Goal: Information Seeking & Learning: Check status

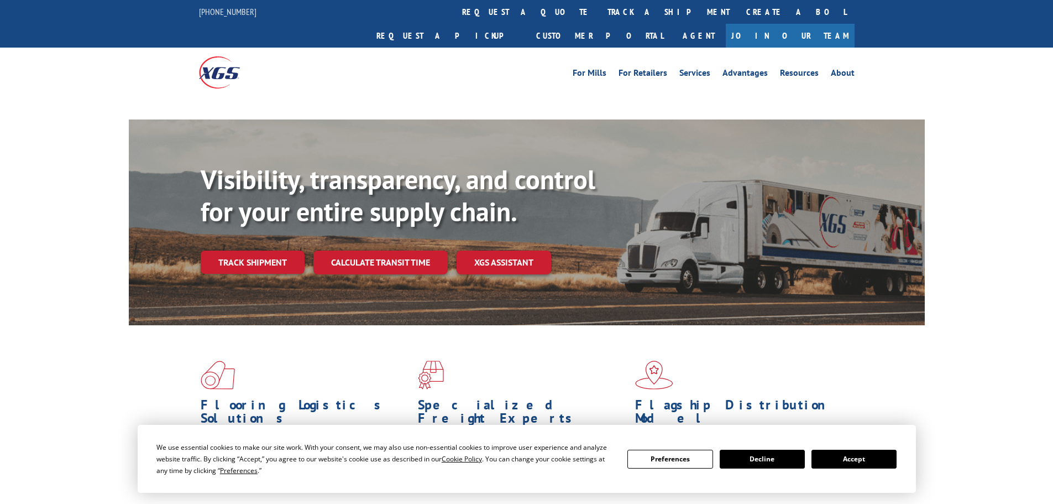
click at [273, 246] on div "Visibility, transparency, and control for your entire supply chain. Track shipm…" at bounding box center [563, 241] width 724 height 154
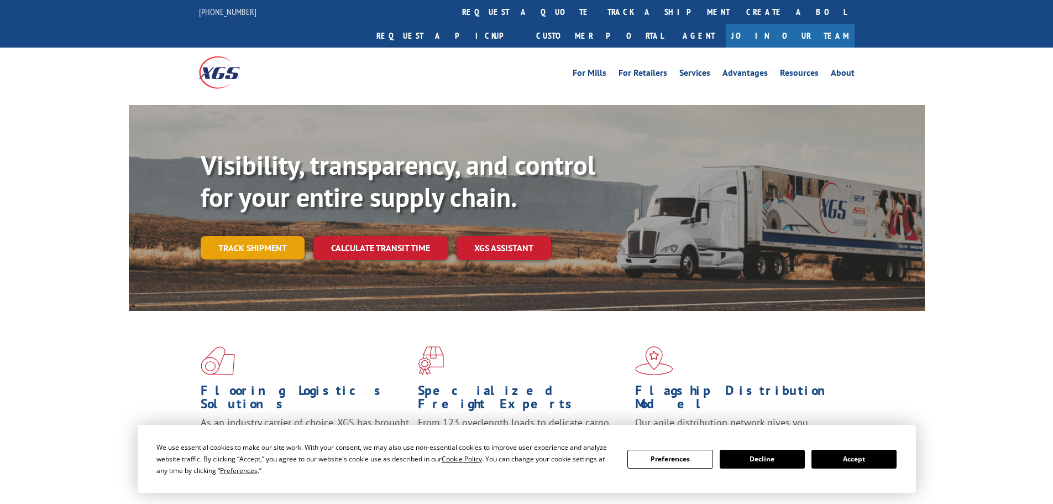
click at [278, 236] on link "Track shipment" at bounding box center [253, 247] width 104 height 23
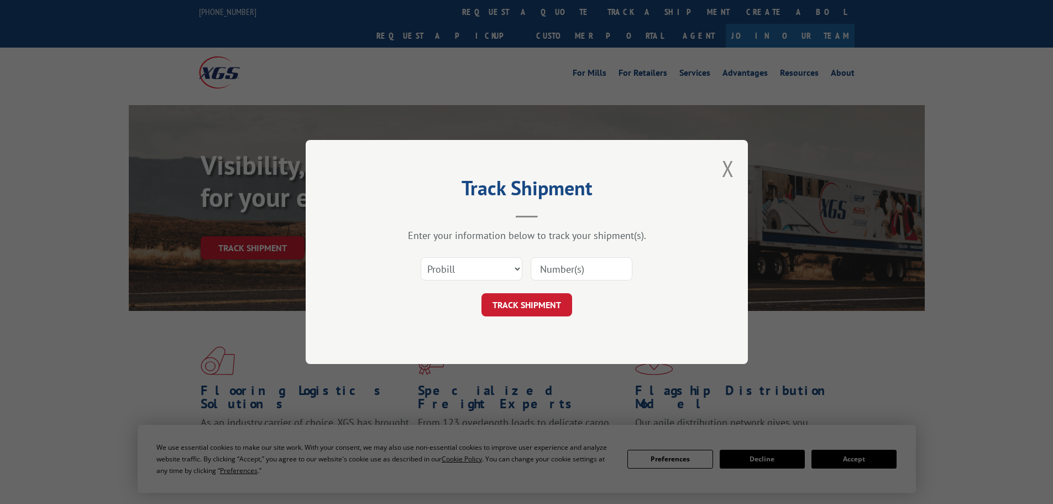
click at [587, 263] on input at bounding box center [582, 268] width 102 height 23
paste input "17471629"
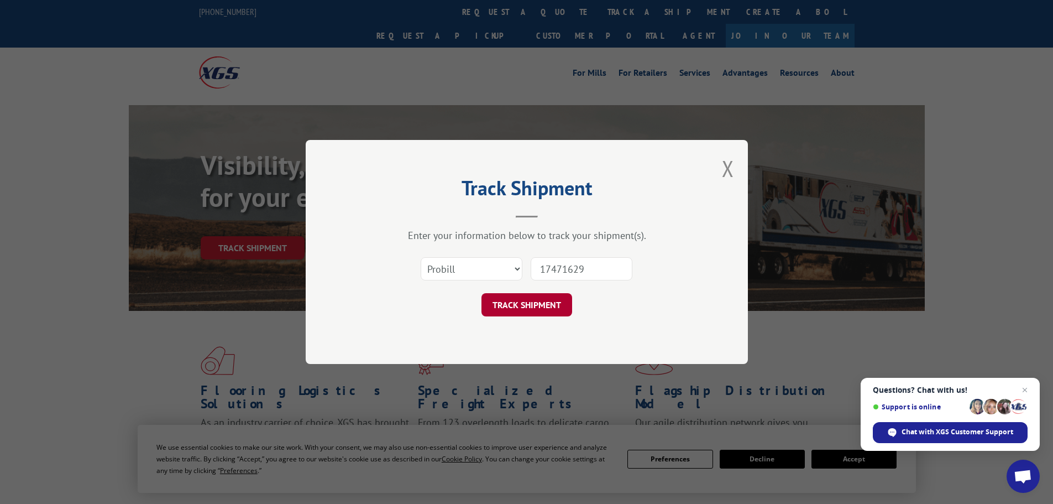
type input "17471629"
click at [520, 310] on button "TRACK SHIPMENT" at bounding box center [527, 304] width 91 height 23
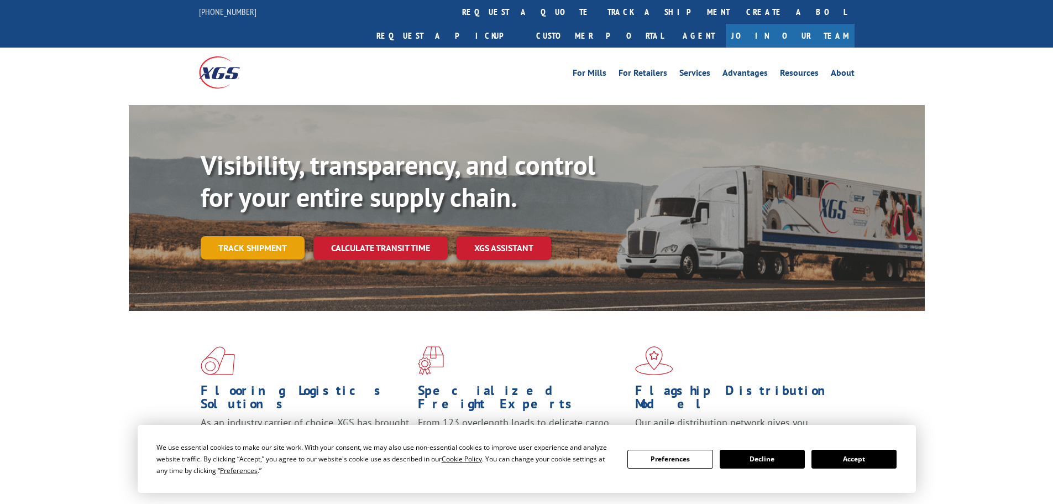
click at [284, 236] on link "Track shipment" at bounding box center [253, 247] width 104 height 23
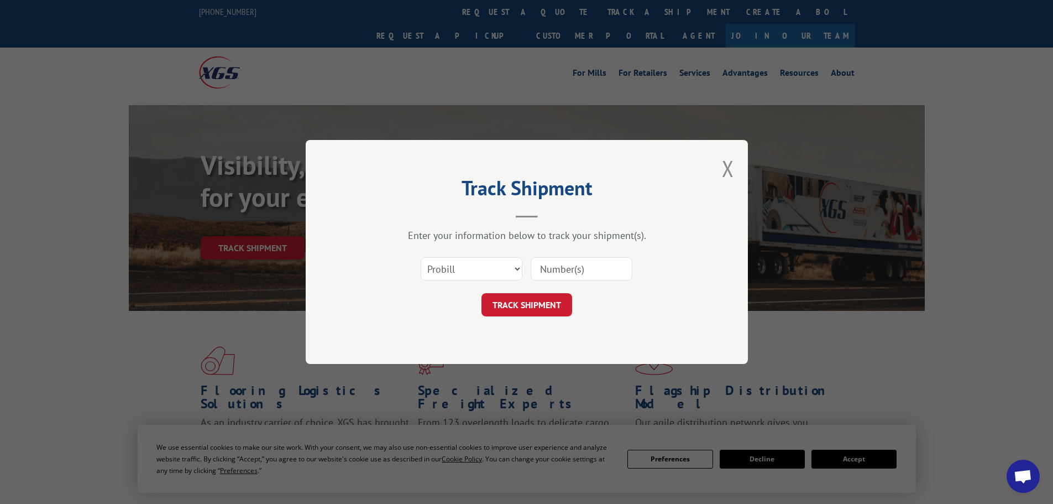
click at [554, 270] on input at bounding box center [582, 268] width 102 height 23
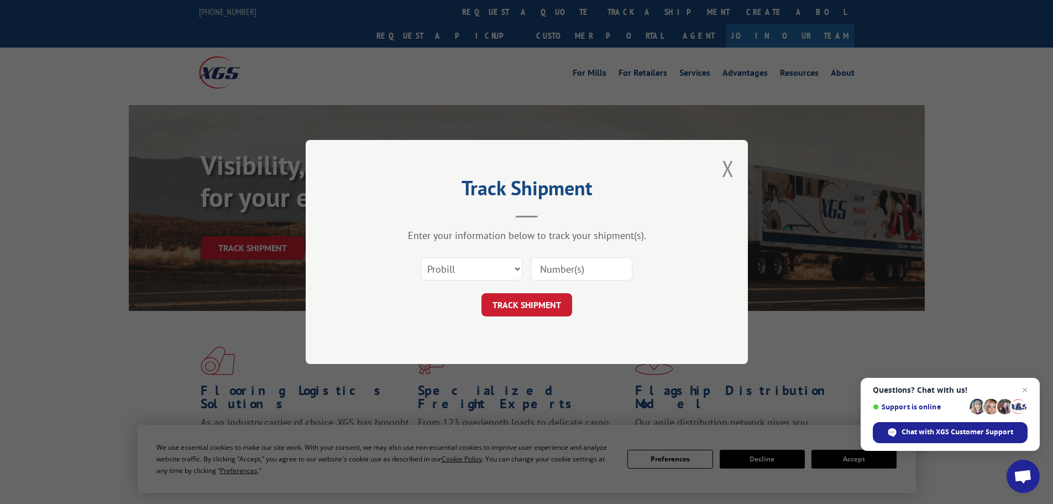
paste input "17229703"
type input "17229703"
click at [555, 297] on button "TRACK SHIPMENT" at bounding box center [527, 304] width 91 height 23
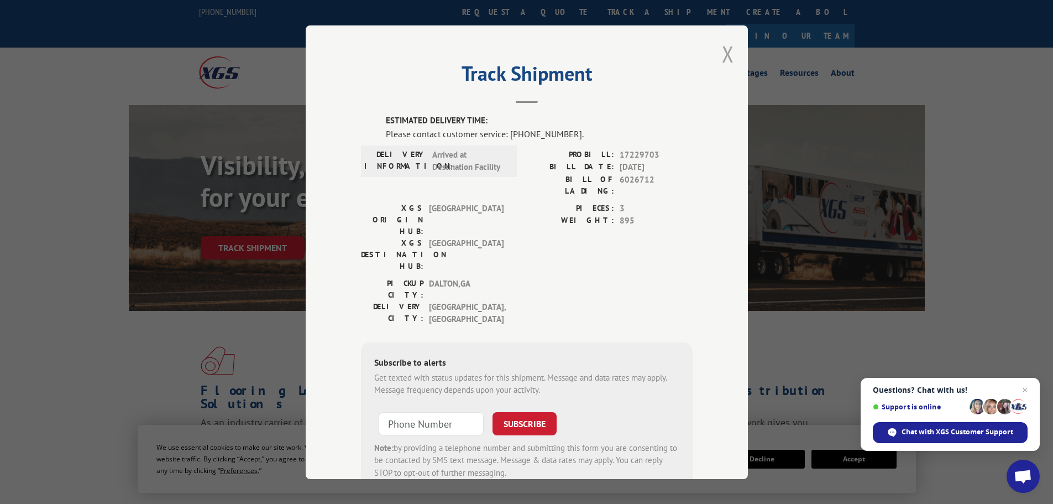
click at [723, 56] on button "Close modal" at bounding box center [728, 53] width 12 height 29
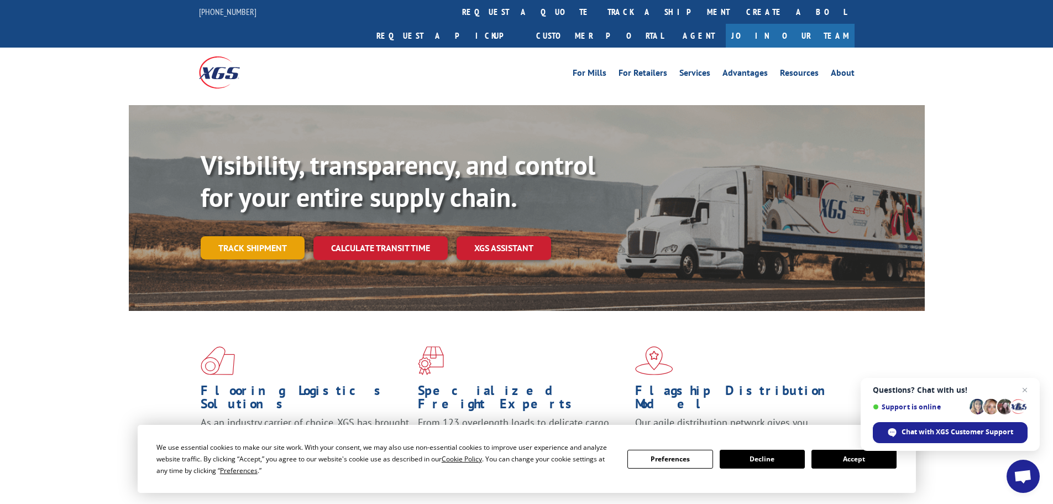
click at [210, 236] on link "Track shipment" at bounding box center [253, 247] width 104 height 23
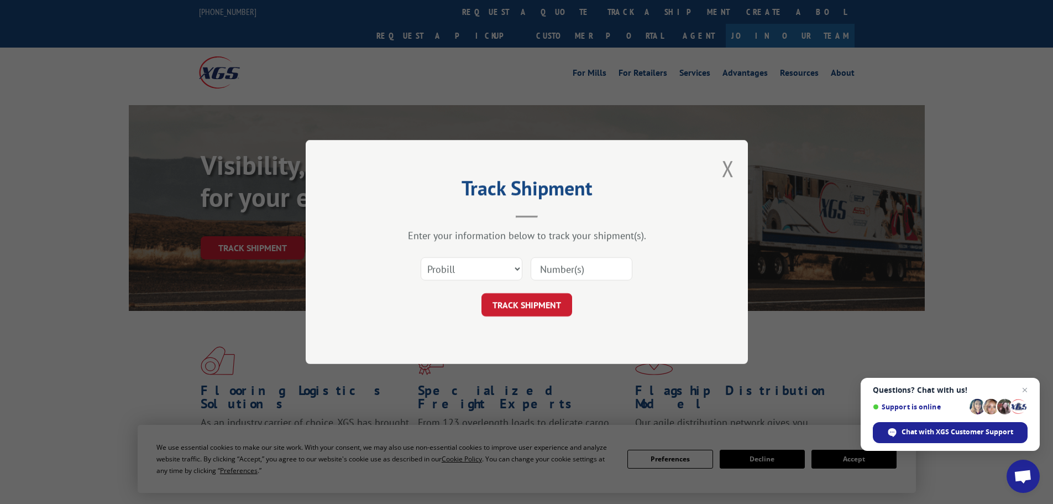
click at [560, 274] on input at bounding box center [582, 268] width 102 height 23
paste input "17471629"
type input "17471629"
click at [544, 307] on button "TRACK SHIPMENT" at bounding box center [527, 304] width 91 height 23
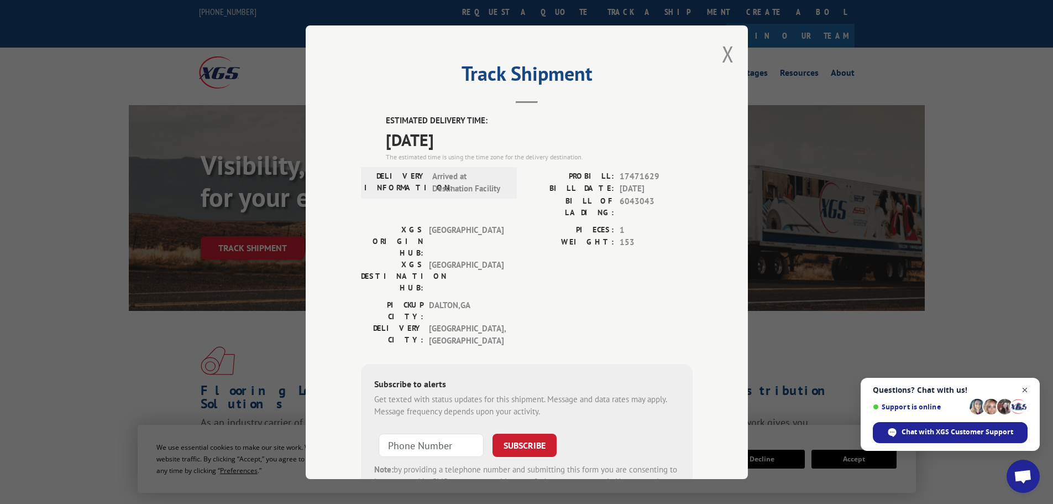
click at [1029, 390] on span "Close chat" at bounding box center [1025, 390] width 14 height 14
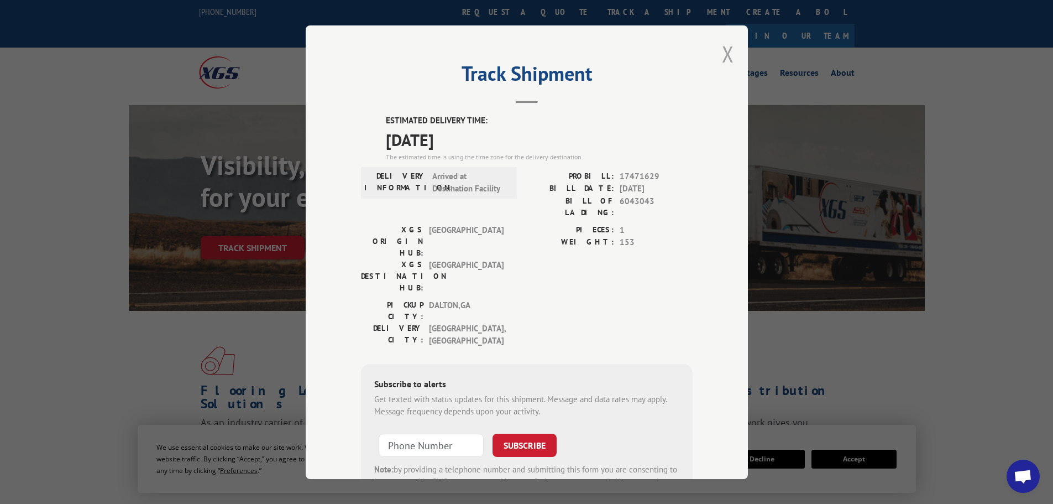
click at [722, 62] on button "Close modal" at bounding box center [728, 53] width 12 height 29
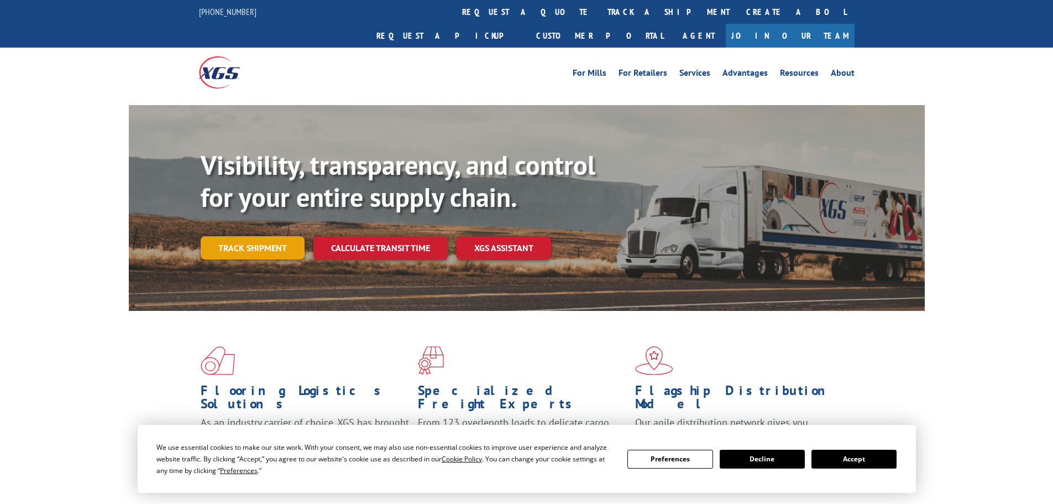
click at [282, 236] on link "Track shipment" at bounding box center [253, 247] width 104 height 23
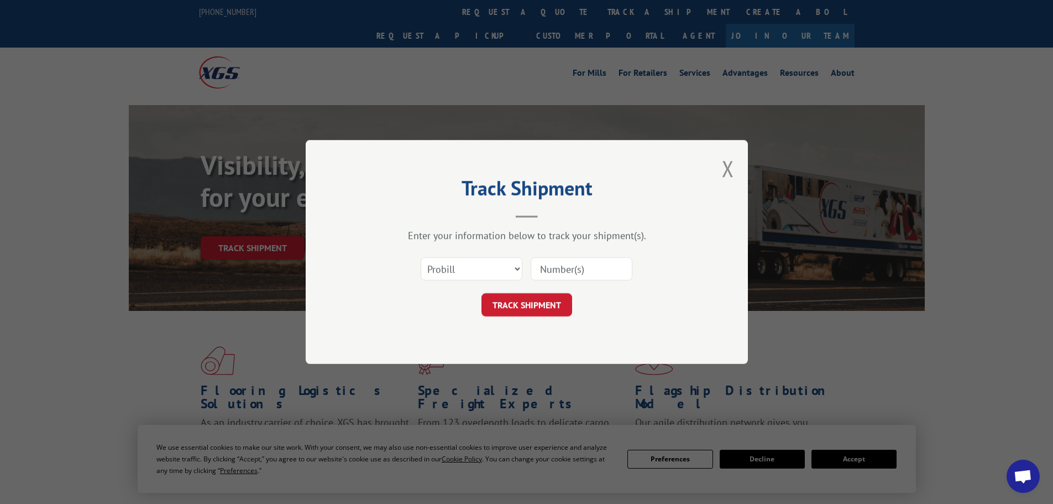
click at [553, 276] on input at bounding box center [582, 268] width 102 height 23
paste input "17521888"
type input "17521888"
click at [547, 302] on button "TRACK SHIPMENT" at bounding box center [527, 304] width 91 height 23
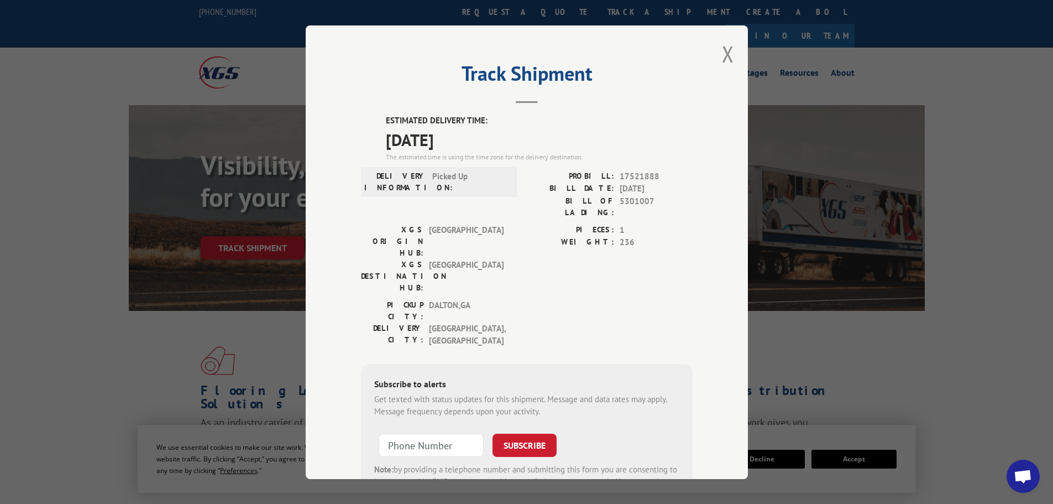
drag, startPoint x: 381, startPoint y: 137, endPoint x: 470, endPoint y: 145, distance: 89.4
click at [470, 145] on div "ESTIMATED DELIVERY TIME: [DATE] The estimated time is using the time zone for t…" at bounding box center [527, 313] width 332 height 399
copy span "[DATE]"
